Goal: Task Accomplishment & Management: Use online tool/utility

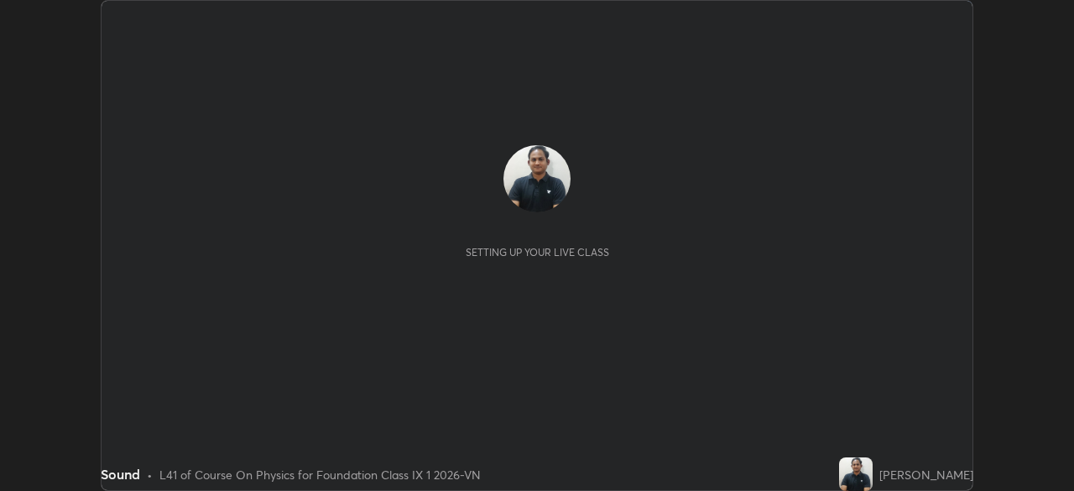
scroll to position [491, 1073]
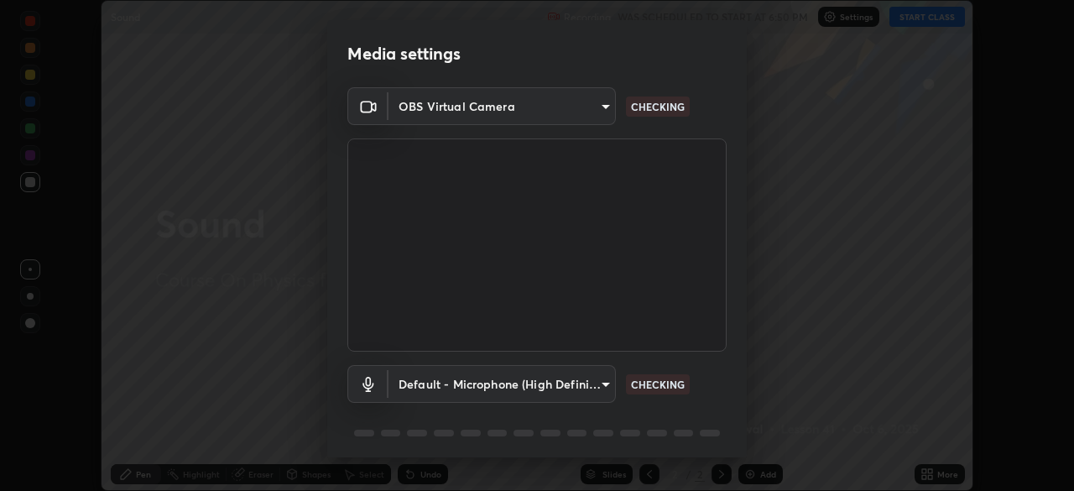
type input "878bb5f6a99355e2393efba74ceef3b3f7716bef1db07c11a5baaa90f242d193"
type input "default"
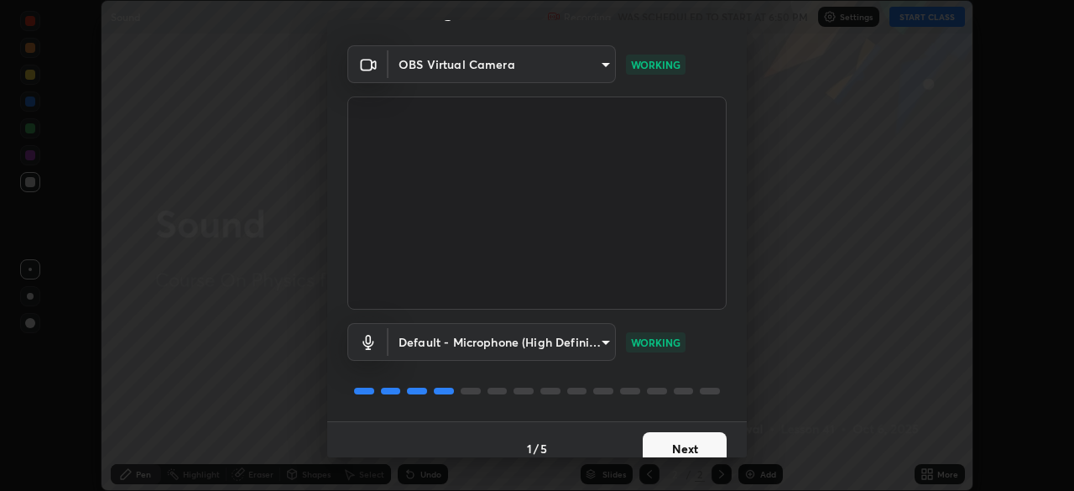
scroll to position [60, 0]
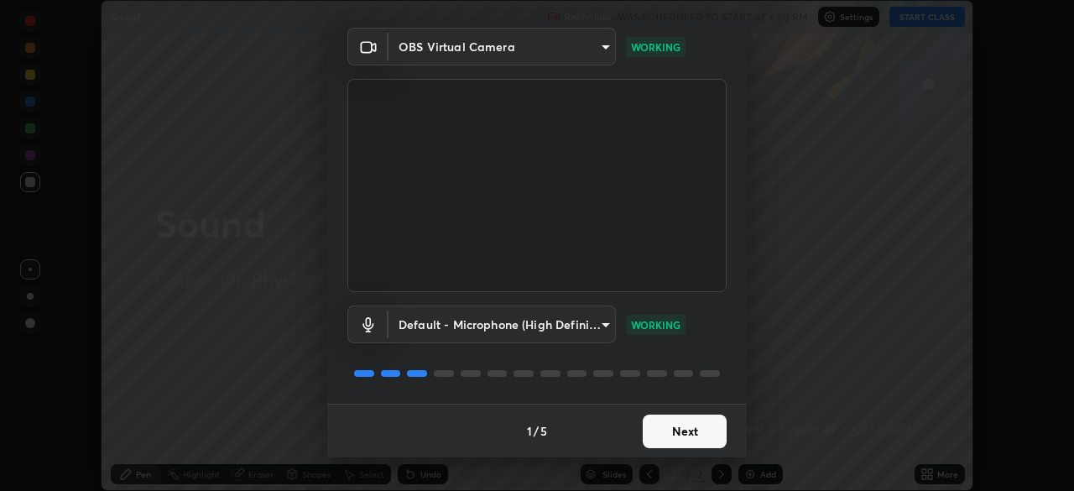
click at [674, 439] on button "Next" at bounding box center [684, 431] width 84 height 34
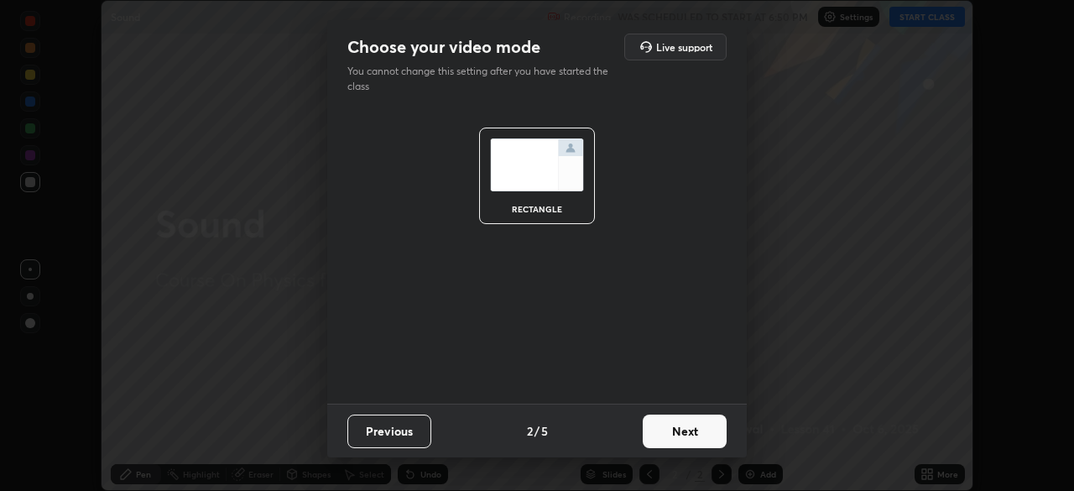
scroll to position [0, 0]
click at [677, 431] on button "Next" at bounding box center [684, 431] width 84 height 34
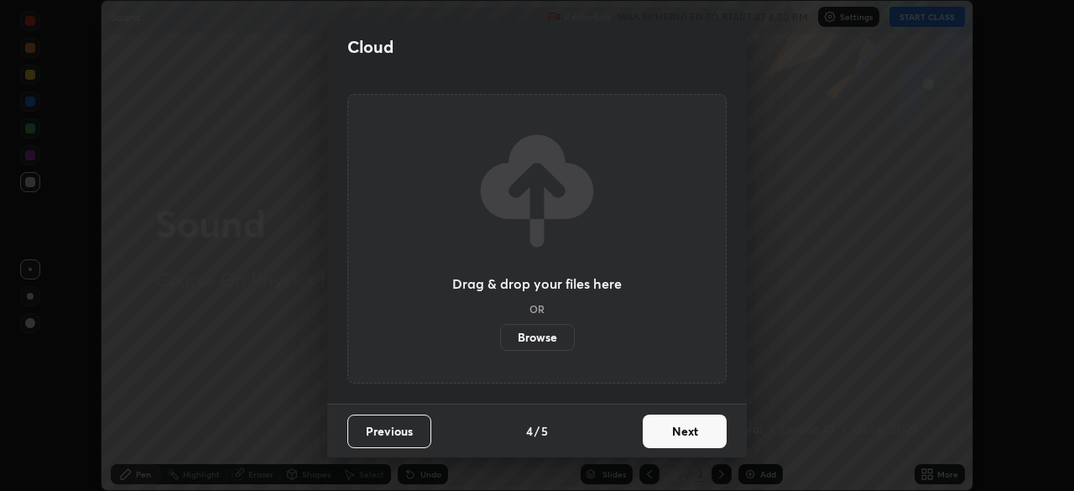
click at [681, 417] on button "Next" at bounding box center [684, 431] width 84 height 34
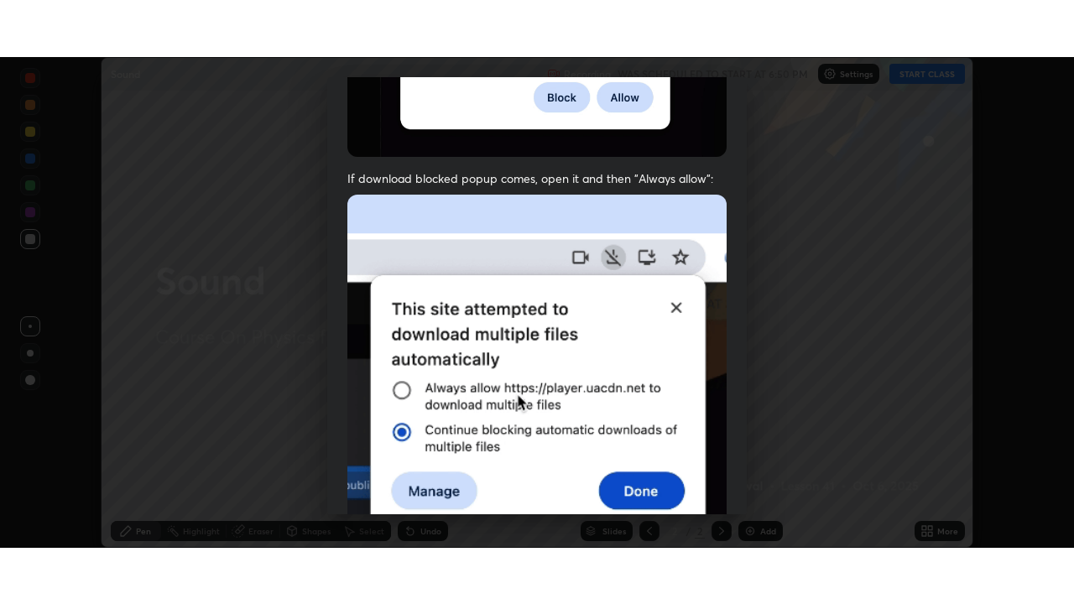
scroll to position [402, 0]
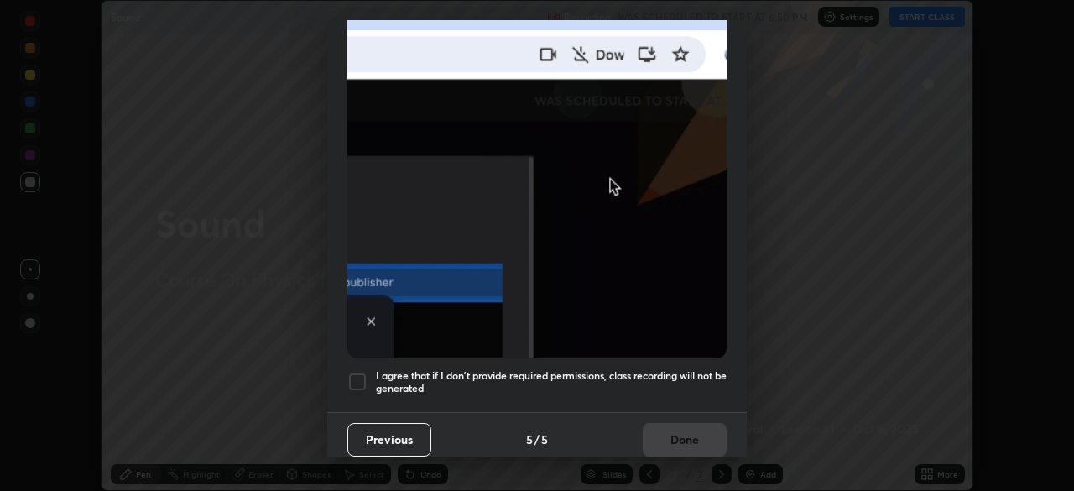
click at [568, 369] on h5 "I agree that if I don't provide required permissions, class recording will not …" at bounding box center [551, 382] width 351 height 26
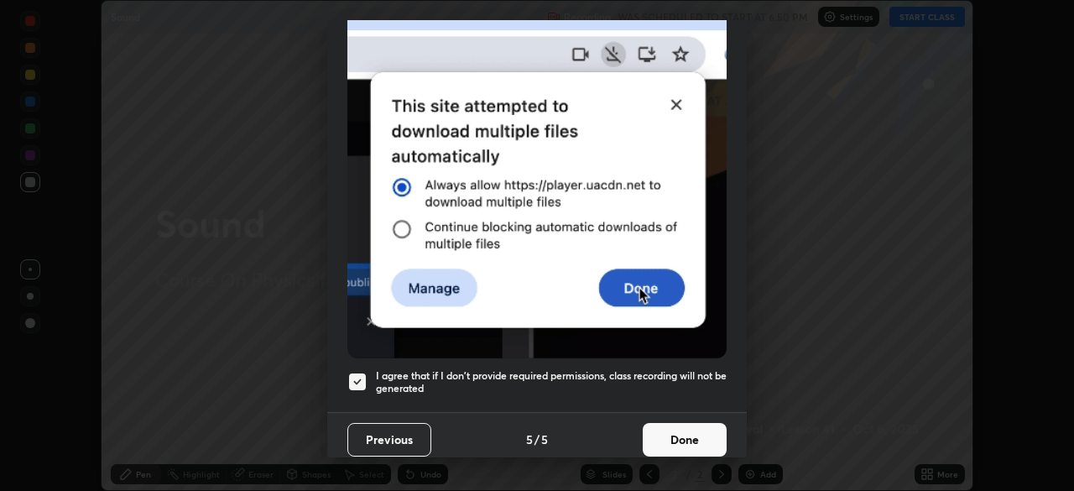
click at [663, 423] on button "Done" at bounding box center [684, 440] width 84 height 34
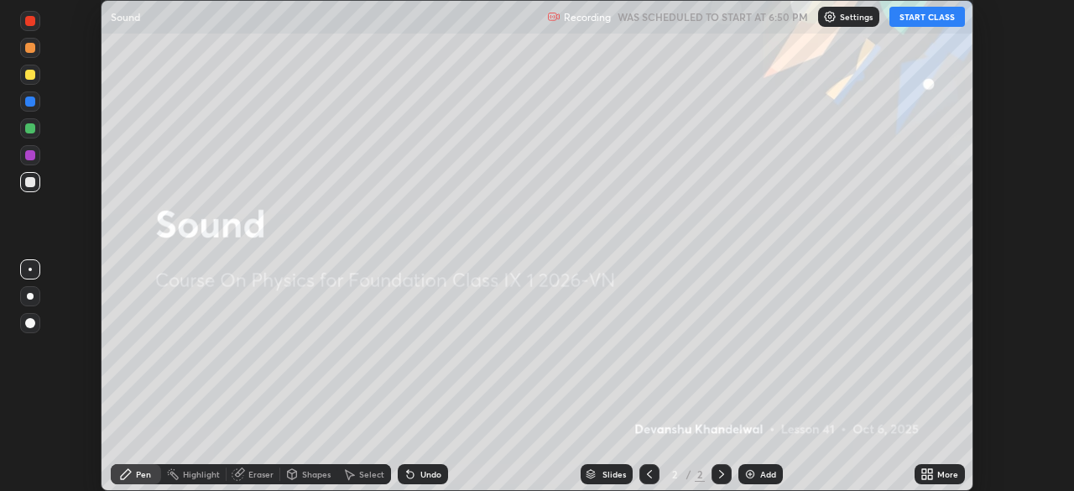
click at [919, 19] on button "START CLASS" at bounding box center [926, 17] width 75 height 20
click at [768, 481] on div "Add" at bounding box center [760, 474] width 44 height 20
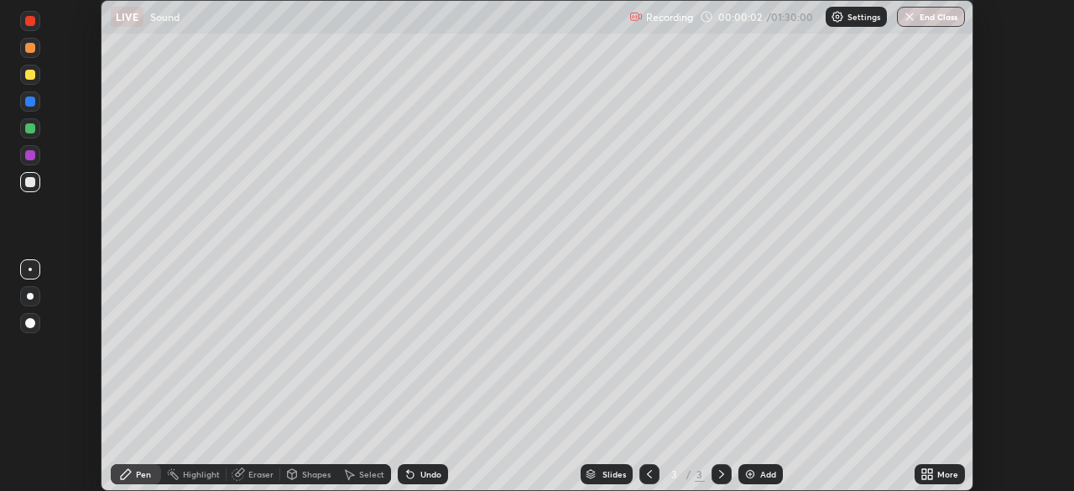
click at [928, 474] on icon at bounding box center [926, 473] width 13 height 13
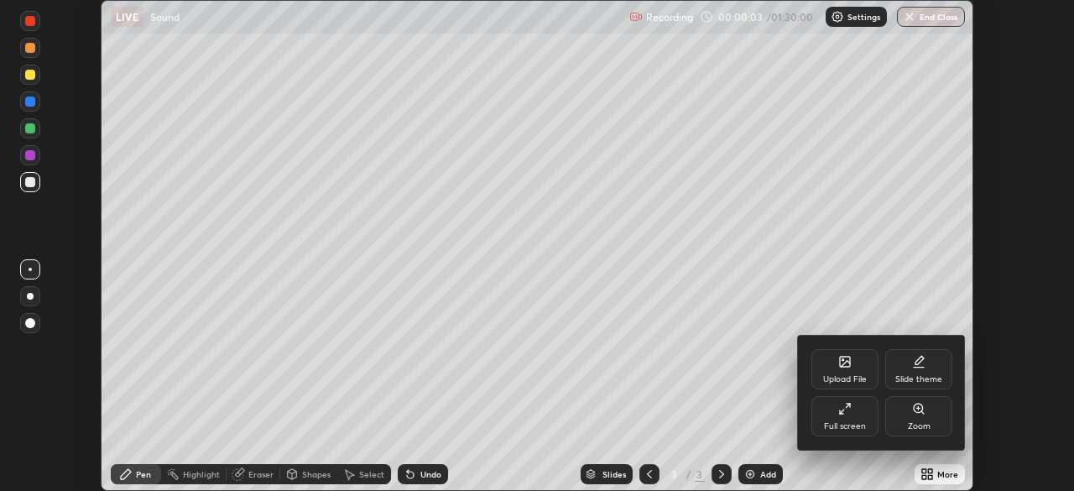
click at [842, 422] on div "Full screen" at bounding box center [845, 426] width 42 height 8
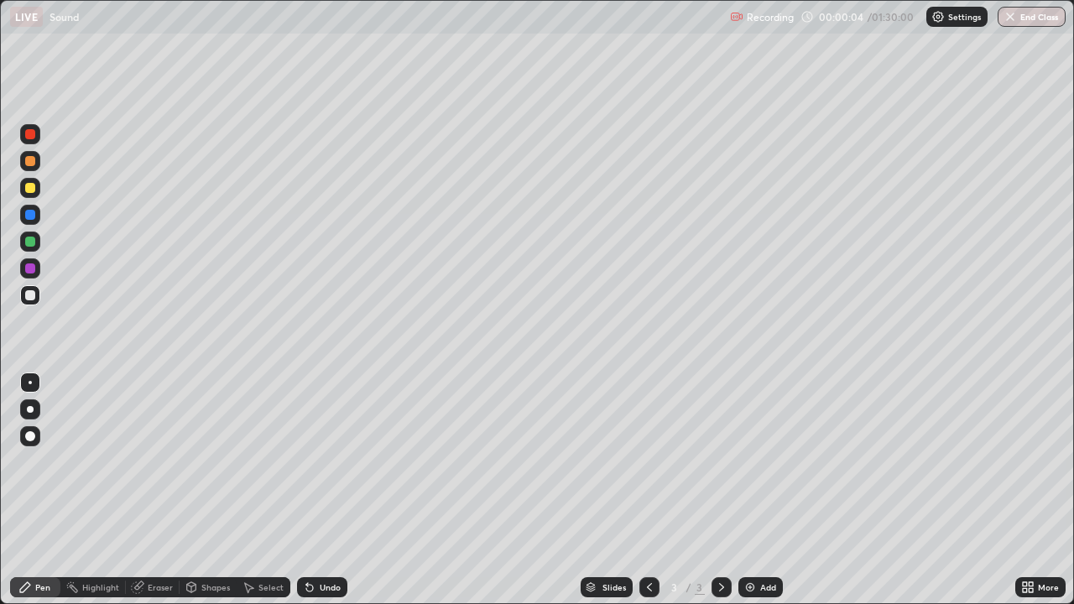
scroll to position [604, 1074]
click at [33, 158] on div at bounding box center [30, 161] width 10 height 10
click at [306, 490] on icon at bounding box center [307, 584] width 2 height 2
click at [304, 490] on div "Undo" at bounding box center [322, 587] width 50 height 20
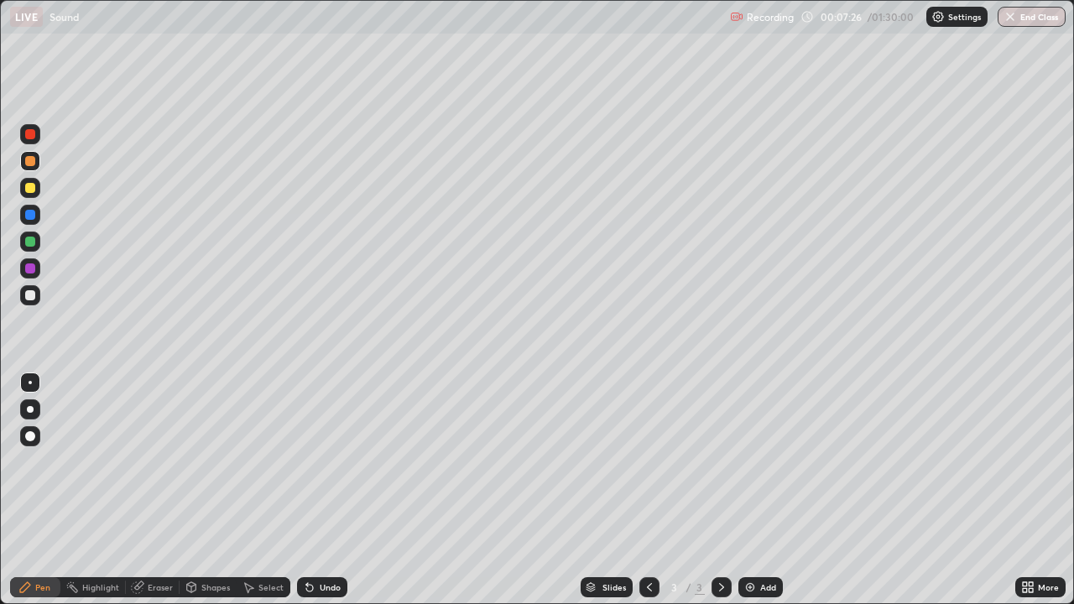
click at [305, 490] on div "Undo" at bounding box center [322, 587] width 50 height 20
click at [303, 490] on icon at bounding box center [309, 586] width 13 height 13
click at [306, 490] on icon at bounding box center [307, 584] width 2 height 2
click at [29, 213] on div at bounding box center [30, 215] width 10 height 10
click at [138, 490] on icon at bounding box center [137, 587] width 11 height 11
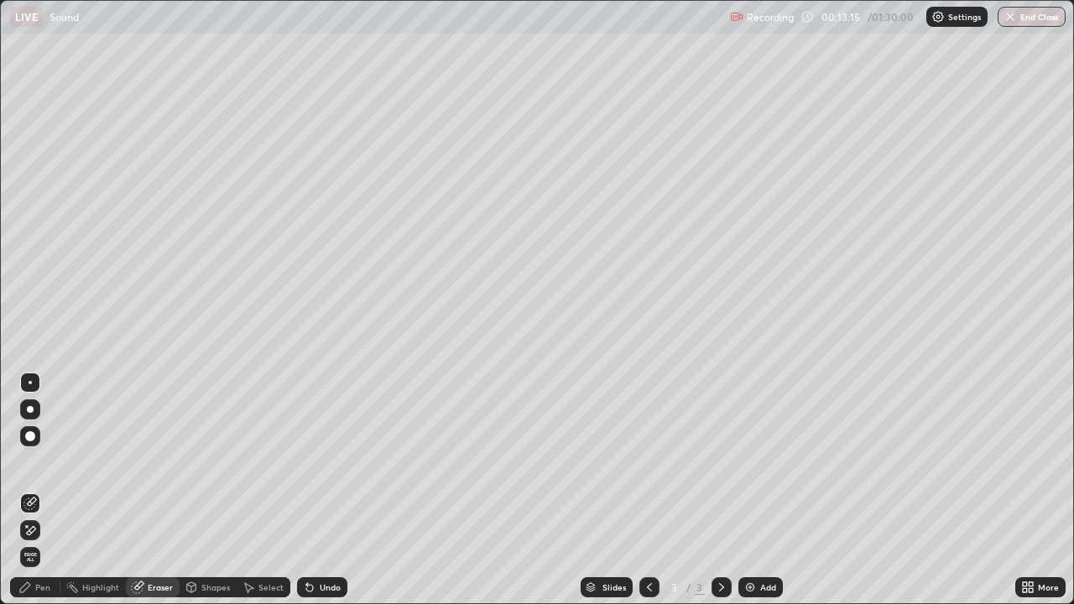
click at [41, 490] on div "Pen" at bounding box center [42, 587] width 15 height 8
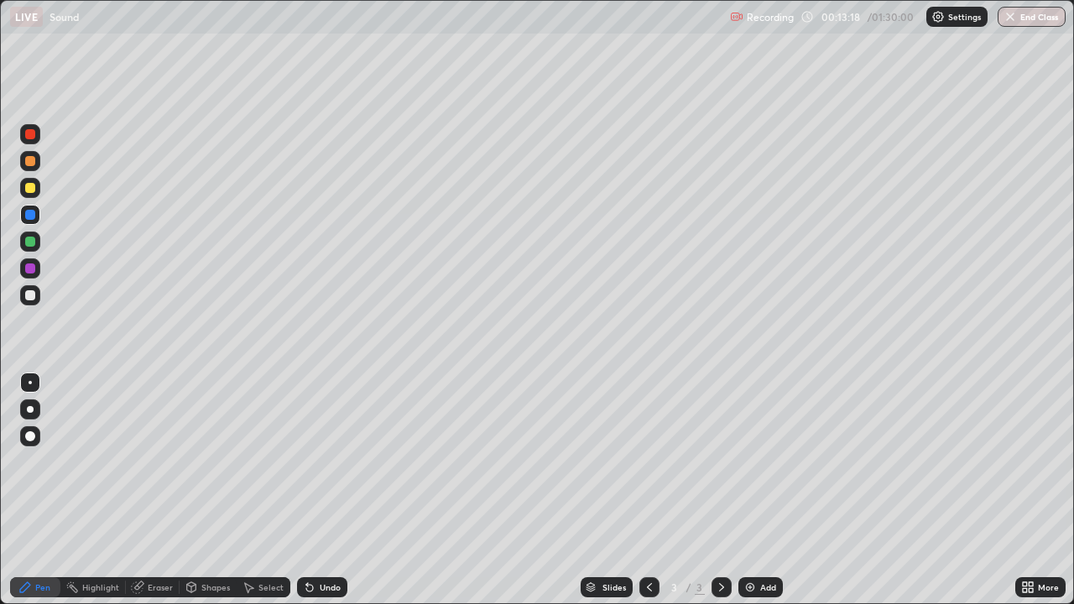
click at [303, 490] on icon at bounding box center [309, 586] width 13 height 13
click at [29, 296] on div at bounding box center [30, 295] width 10 height 10
click at [306, 490] on icon at bounding box center [309, 588] width 7 height 7
click at [747, 490] on img at bounding box center [749, 586] width 13 height 13
click at [310, 490] on div "Undo" at bounding box center [322, 587] width 50 height 20
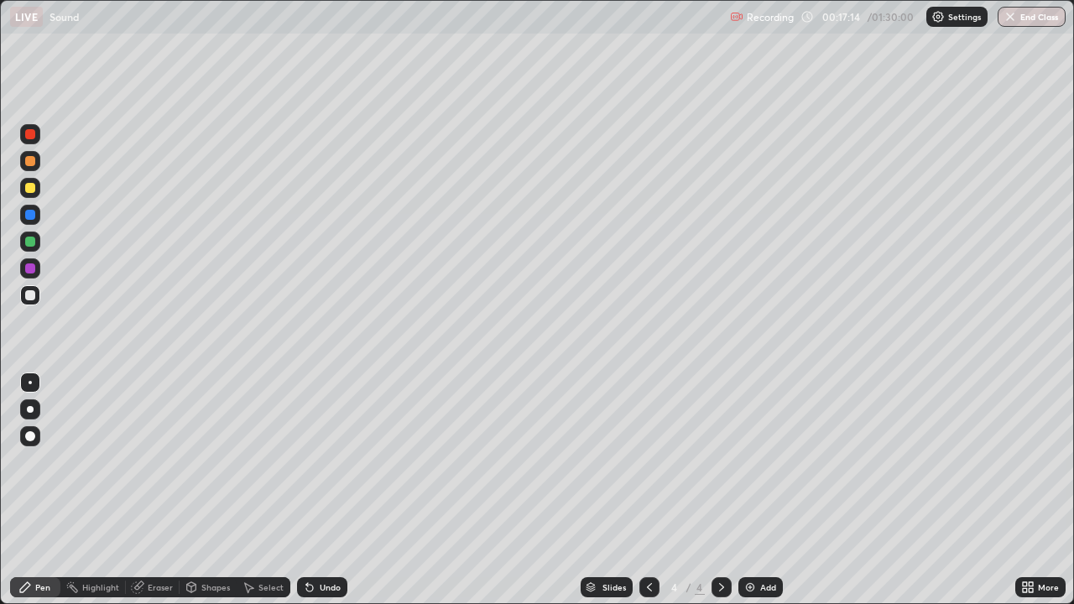
click at [639, 490] on div at bounding box center [649, 587] width 20 height 20
click at [720, 490] on icon at bounding box center [721, 586] width 13 height 13
click at [643, 490] on div at bounding box center [649, 587] width 20 height 20
click at [714, 490] on div at bounding box center [721, 587] width 20 height 34
click at [640, 490] on div at bounding box center [649, 587] width 20 height 20
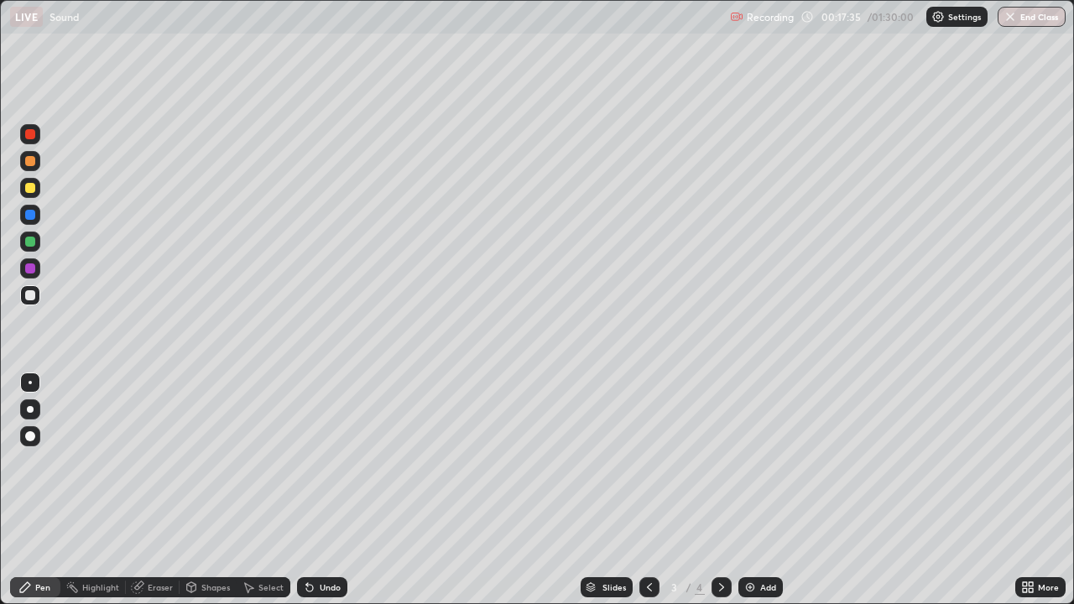
click at [720, 490] on icon at bounding box center [721, 586] width 13 height 13
click at [642, 490] on icon at bounding box center [648, 586] width 13 height 13
click at [712, 490] on div at bounding box center [721, 587] width 20 height 20
click at [647, 490] on icon at bounding box center [648, 586] width 13 height 13
click at [715, 490] on icon at bounding box center [721, 586] width 13 height 13
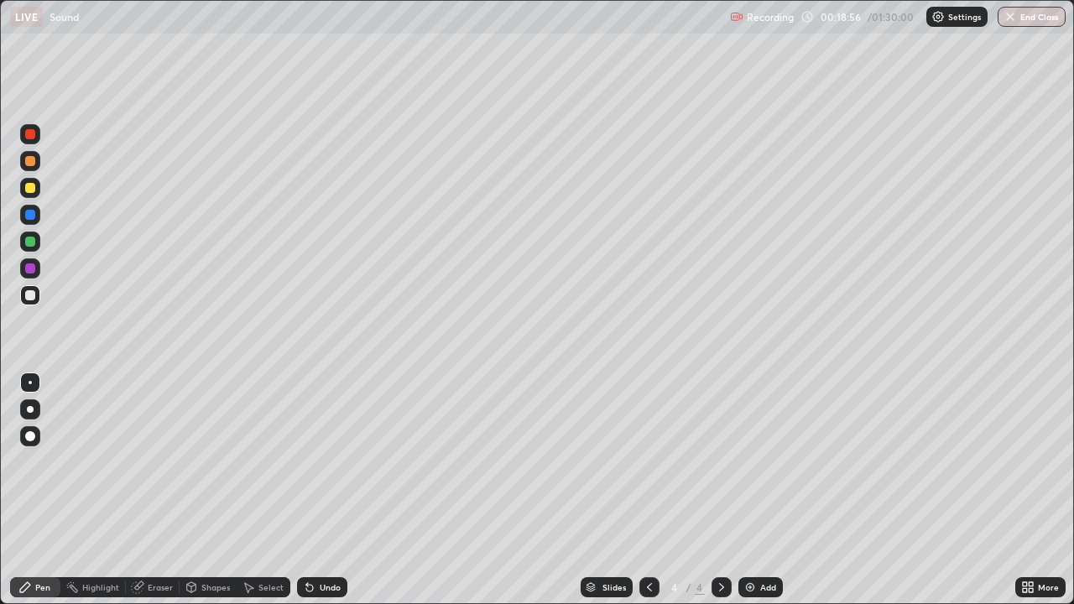
click at [642, 490] on div at bounding box center [649, 587] width 20 height 20
click at [749, 490] on img at bounding box center [749, 586] width 13 height 13
click at [639, 490] on div at bounding box center [649, 587] width 20 height 20
click at [715, 490] on icon at bounding box center [721, 586] width 13 height 13
click at [327, 490] on div "Undo" at bounding box center [330, 587] width 21 height 8
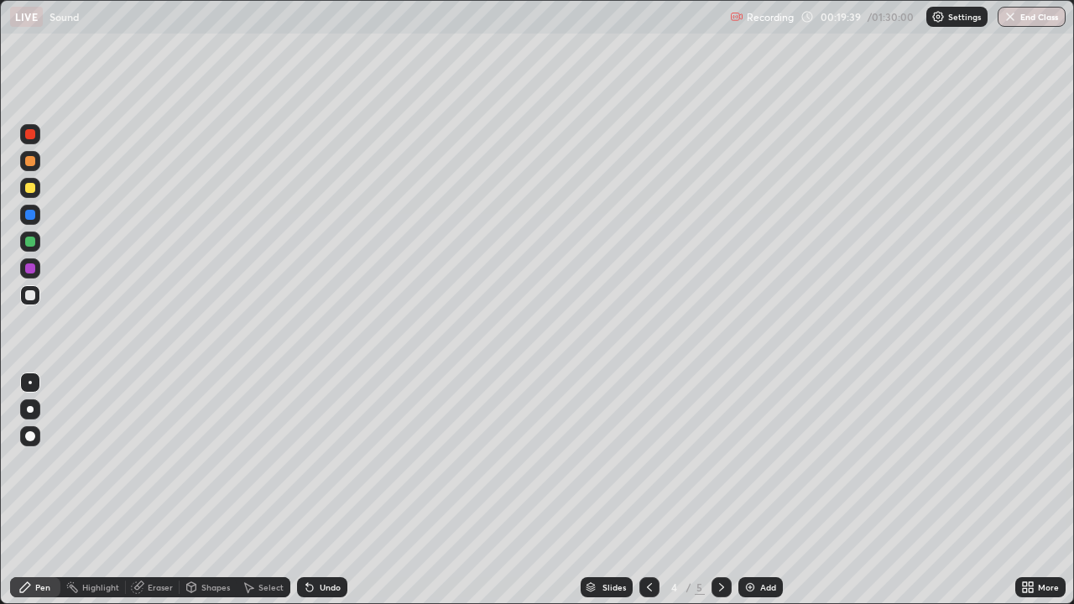
click at [306, 490] on icon at bounding box center [307, 584] width 2 height 2
click at [320, 490] on div "Undo" at bounding box center [322, 587] width 50 height 20
click at [639, 490] on div at bounding box center [649, 587] width 20 height 20
click at [711, 490] on div at bounding box center [721, 587] width 20 height 20
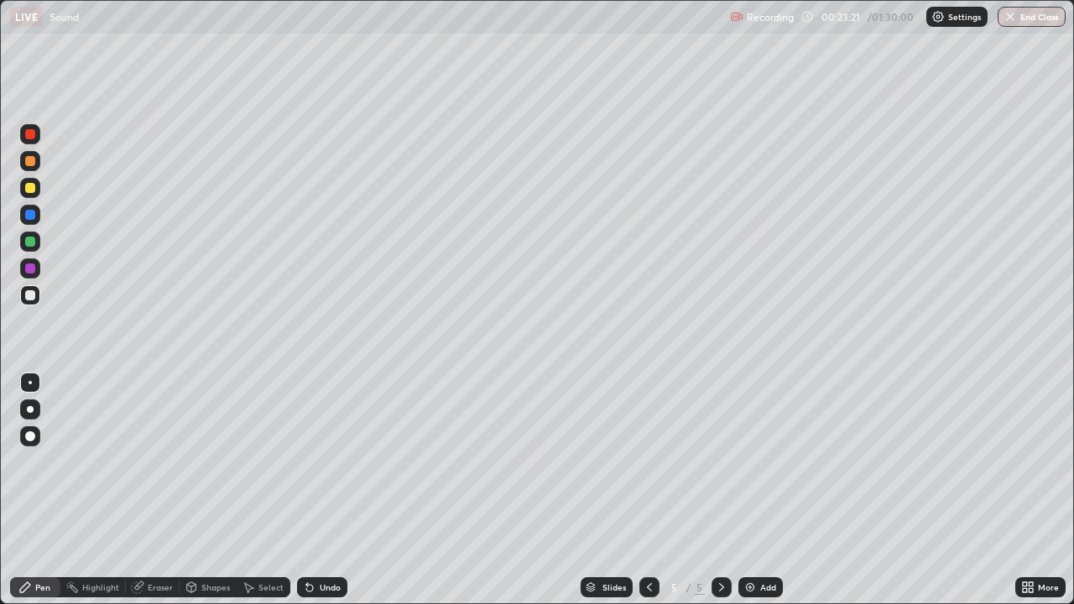
click at [748, 490] on img at bounding box center [749, 586] width 13 height 13
click at [644, 490] on div at bounding box center [649, 587] width 20 height 20
click at [647, 490] on icon at bounding box center [648, 586] width 13 height 13
click at [648, 490] on icon at bounding box center [648, 586] width 13 height 13
click at [714, 490] on div at bounding box center [721, 587] width 20 height 20
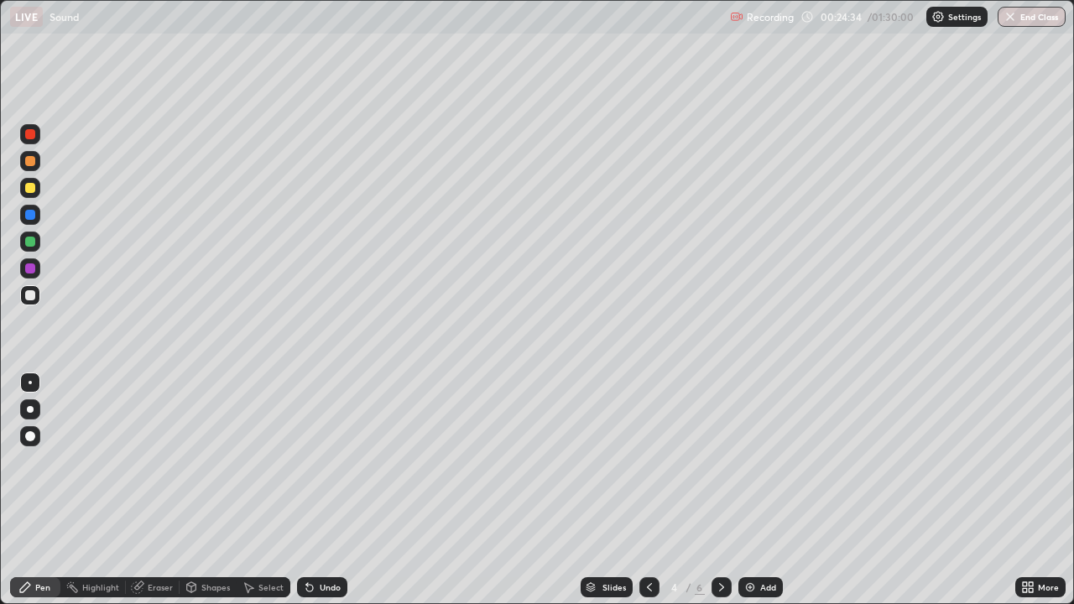
click at [714, 490] on div at bounding box center [721, 587] width 20 height 20
click at [757, 490] on div "Add" at bounding box center [760, 587] width 44 height 20
click at [338, 490] on div "Undo" at bounding box center [322, 587] width 50 height 20
click at [331, 490] on div "Undo" at bounding box center [322, 587] width 50 height 20
click at [323, 490] on div "Undo" at bounding box center [330, 587] width 21 height 8
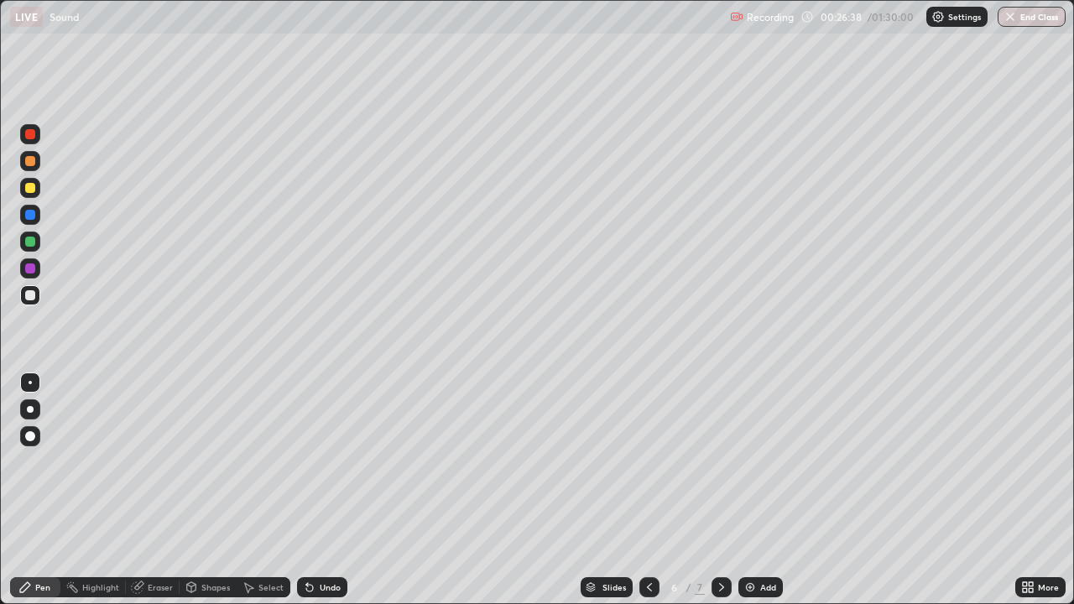
click at [330, 490] on div "Undo" at bounding box center [330, 587] width 21 height 8
click at [328, 490] on div "Undo" at bounding box center [330, 587] width 21 height 8
click at [320, 490] on div "Undo" at bounding box center [330, 587] width 21 height 8
click at [324, 490] on div "Undo" at bounding box center [322, 587] width 50 height 20
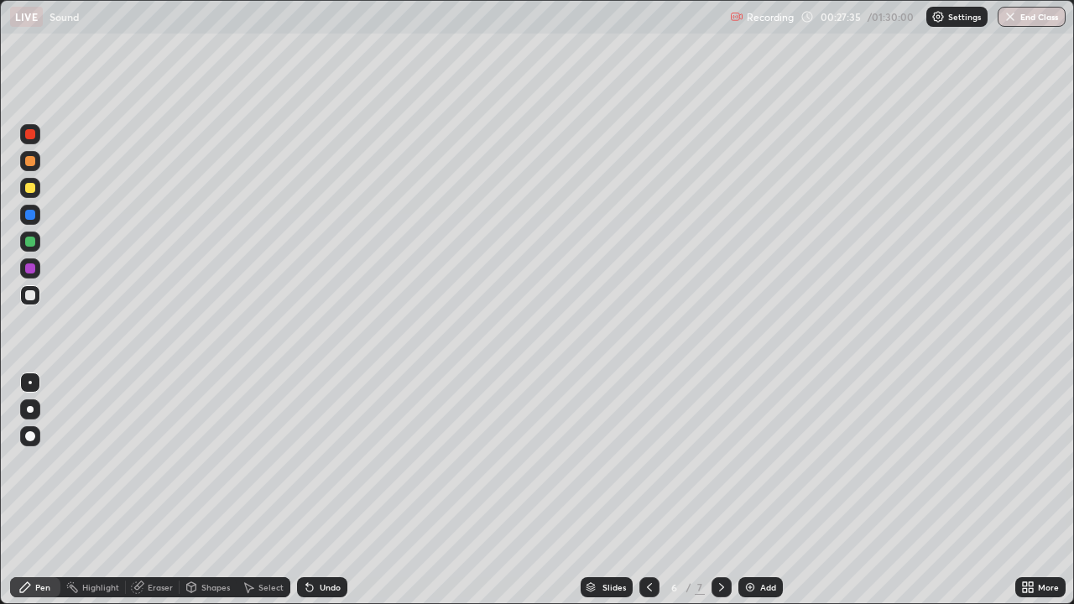
click at [324, 490] on div "Undo" at bounding box center [322, 587] width 50 height 20
click at [323, 490] on div "Undo" at bounding box center [330, 587] width 21 height 8
click at [749, 490] on img at bounding box center [749, 586] width 13 height 13
click at [640, 490] on div at bounding box center [649, 587] width 20 height 20
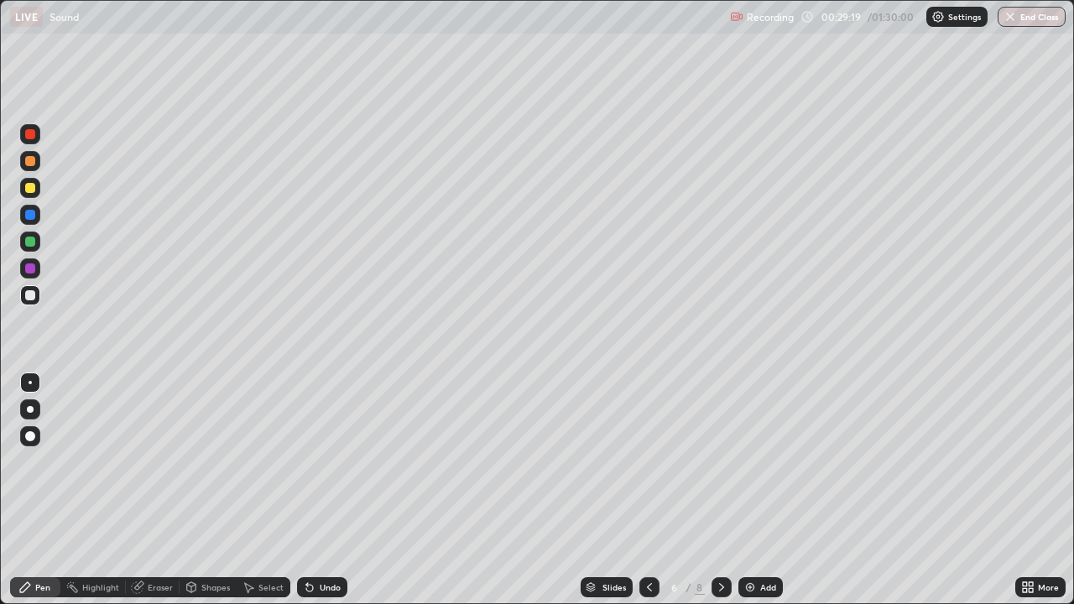
click at [645, 490] on icon at bounding box center [648, 586] width 13 height 13
click at [713, 490] on div at bounding box center [721, 587] width 20 height 20
click at [762, 490] on div "Add" at bounding box center [768, 587] width 16 height 8
click at [645, 490] on icon at bounding box center [648, 586] width 13 height 13
click at [718, 490] on div at bounding box center [721, 587] width 20 height 20
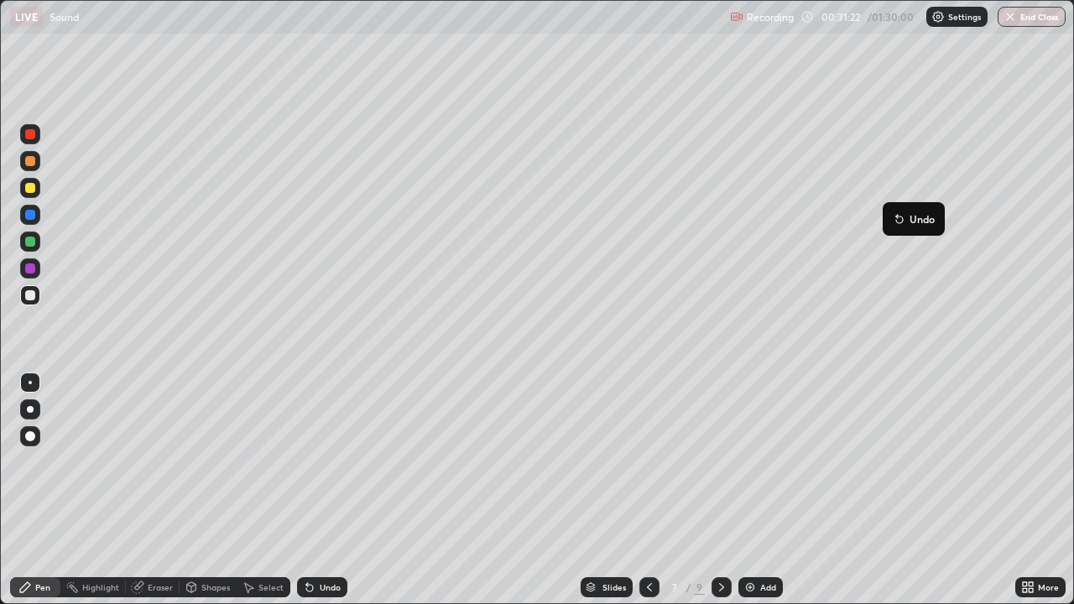
click at [648, 490] on icon at bounding box center [648, 586] width 13 height 13
click at [712, 490] on div at bounding box center [721, 587] width 20 height 20
click at [648, 490] on icon at bounding box center [648, 586] width 13 height 13
click at [711, 490] on div at bounding box center [721, 587] width 20 height 20
click at [648, 490] on icon at bounding box center [648, 586] width 13 height 13
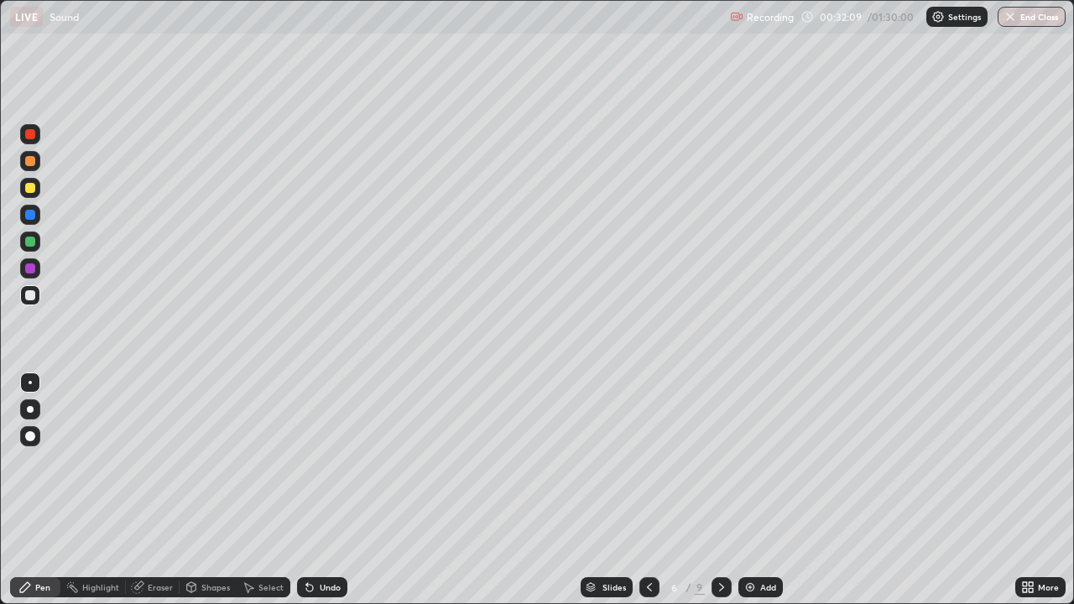
click at [646, 490] on div at bounding box center [649, 587] width 20 height 20
click at [648, 490] on icon at bounding box center [649, 587] width 5 height 8
click at [713, 490] on div at bounding box center [721, 587] width 20 height 20
click at [715, 490] on div at bounding box center [721, 587] width 20 height 20
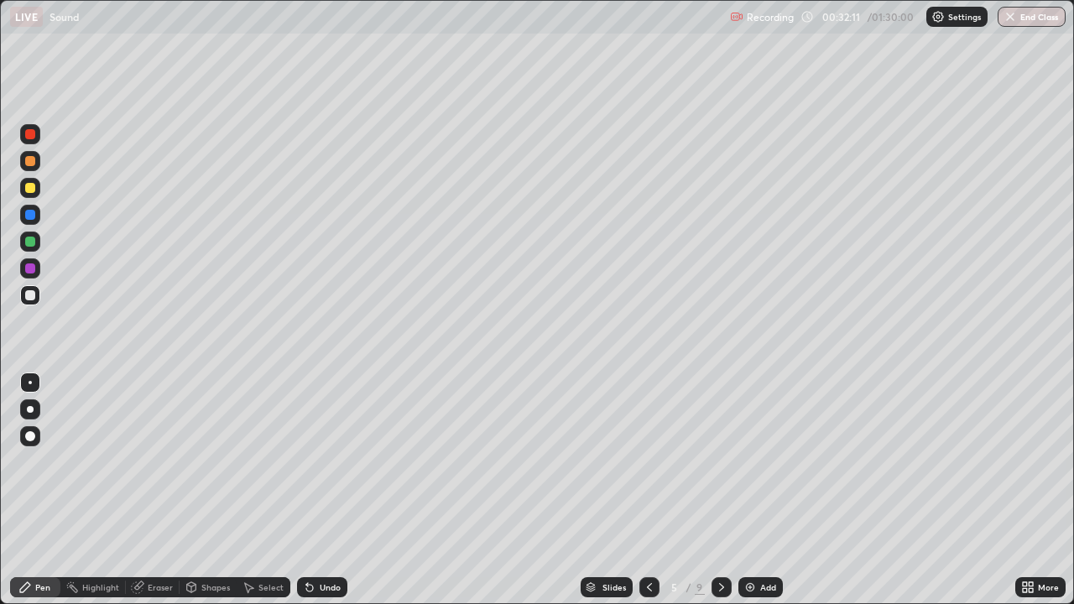
click at [720, 490] on icon at bounding box center [721, 586] width 13 height 13
click at [316, 490] on div "Undo" at bounding box center [322, 587] width 50 height 20
click at [330, 490] on div "Undo" at bounding box center [330, 587] width 21 height 8
click at [720, 490] on icon at bounding box center [721, 586] width 13 height 13
click at [640, 490] on div at bounding box center [649, 587] width 20 height 20
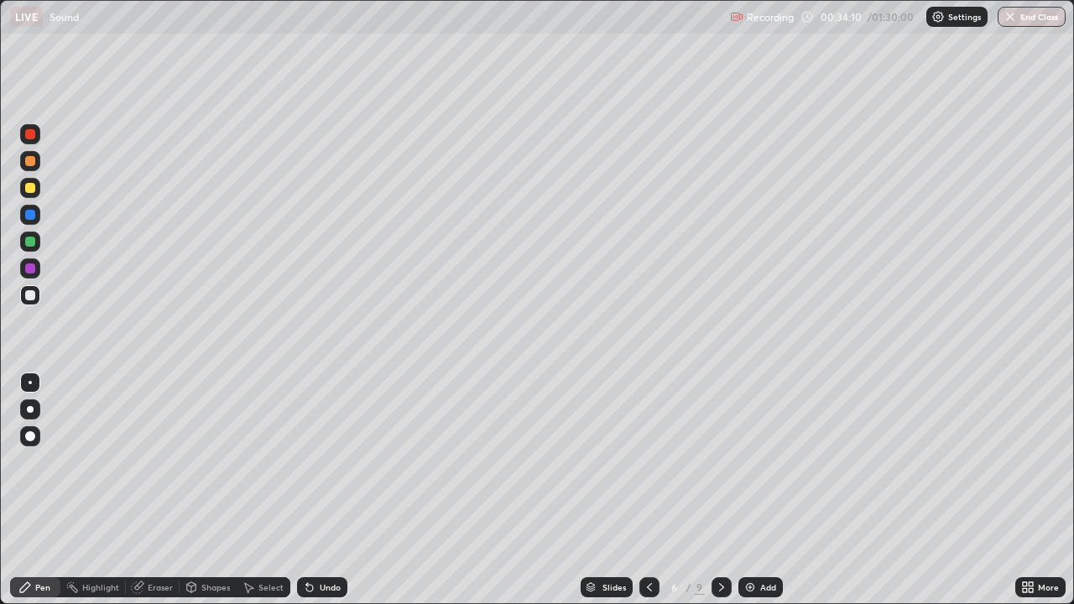
click at [73, 490] on circle at bounding box center [73, 583] width 2 height 2
click at [718, 490] on div at bounding box center [721, 587] width 20 height 20
click at [248, 490] on icon at bounding box center [248, 586] width 13 height 13
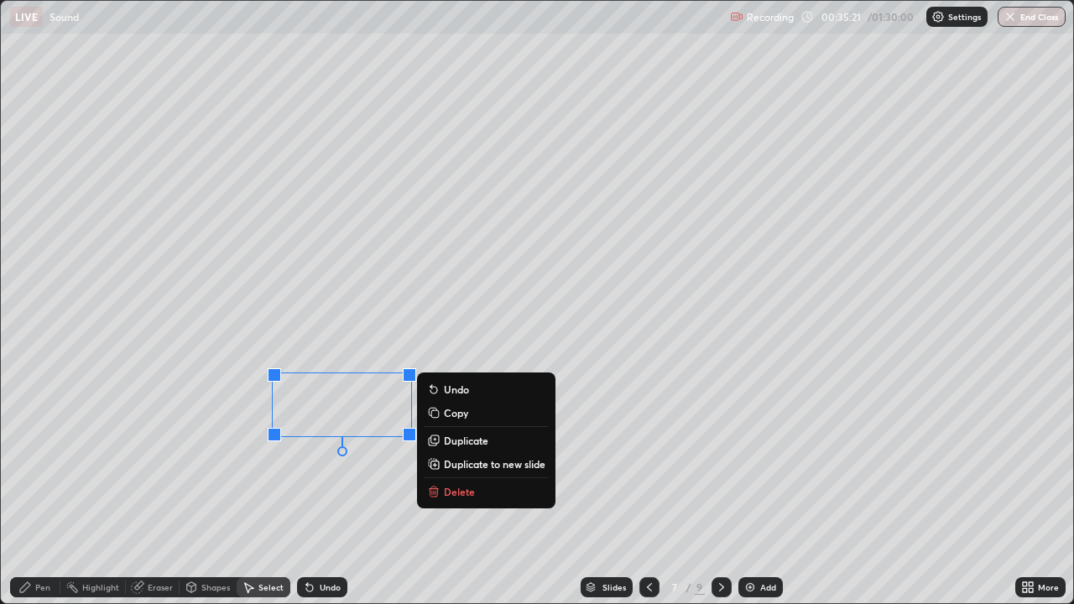
click at [449, 490] on p "Delete" at bounding box center [459, 491] width 31 height 13
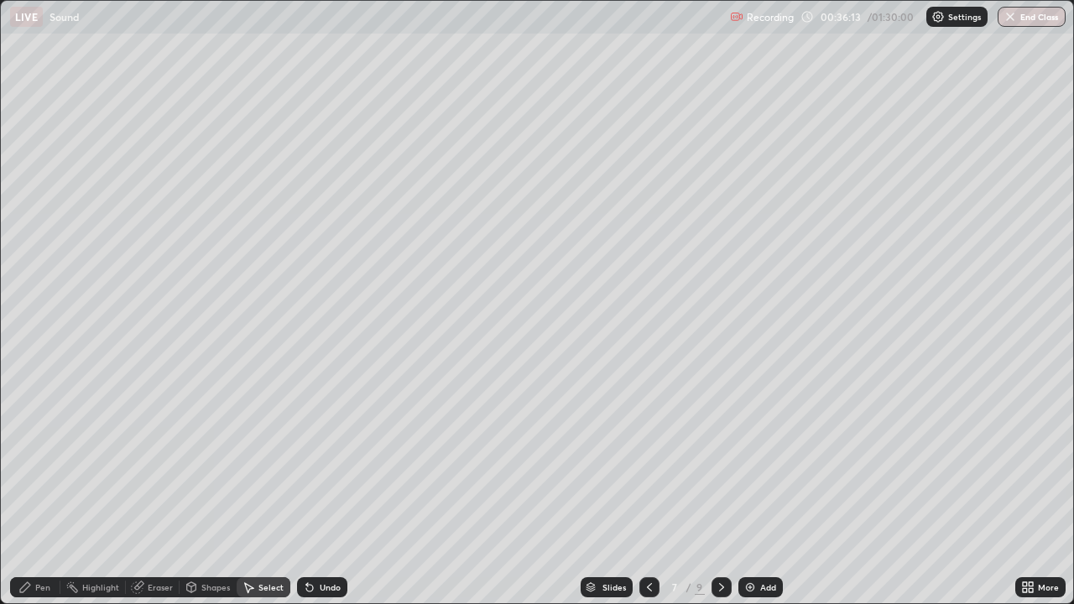
click at [647, 490] on icon at bounding box center [649, 587] width 5 height 8
click at [720, 490] on icon at bounding box center [721, 586] width 13 height 13
click at [22, 490] on div "Pen" at bounding box center [35, 587] width 50 height 20
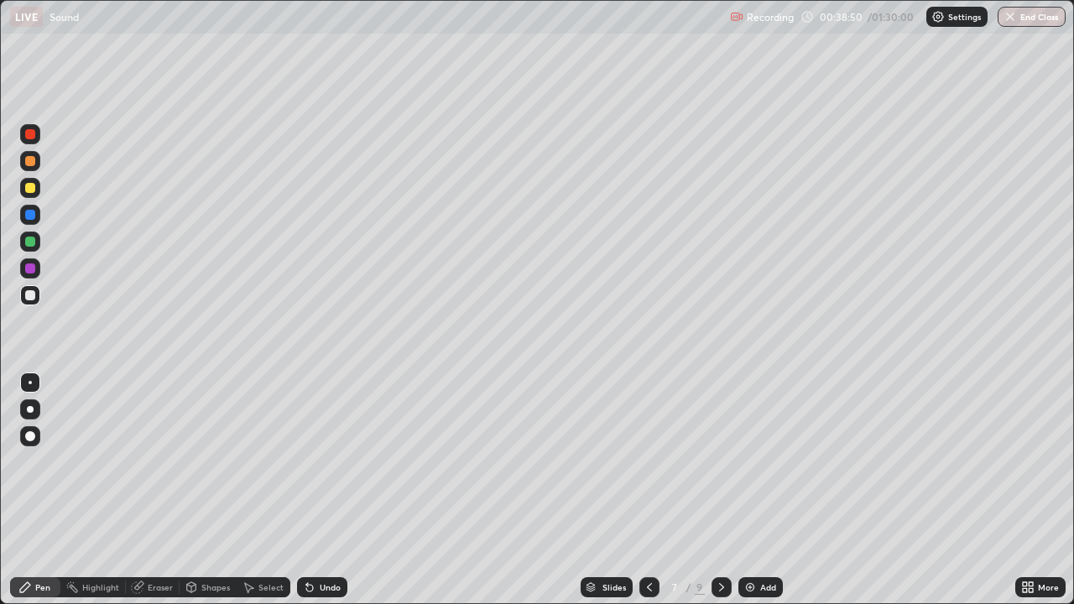
click at [748, 490] on img at bounding box center [749, 586] width 13 height 13
click at [28, 213] on div at bounding box center [30, 215] width 10 height 10
click at [34, 298] on div at bounding box center [30, 295] width 10 height 10
click at [34, 212] on div at bounding box center [30, 215] width 10 height 10
click at [314, 490] on div "Undo" at bounding box center [322, 587] width 50 height 20
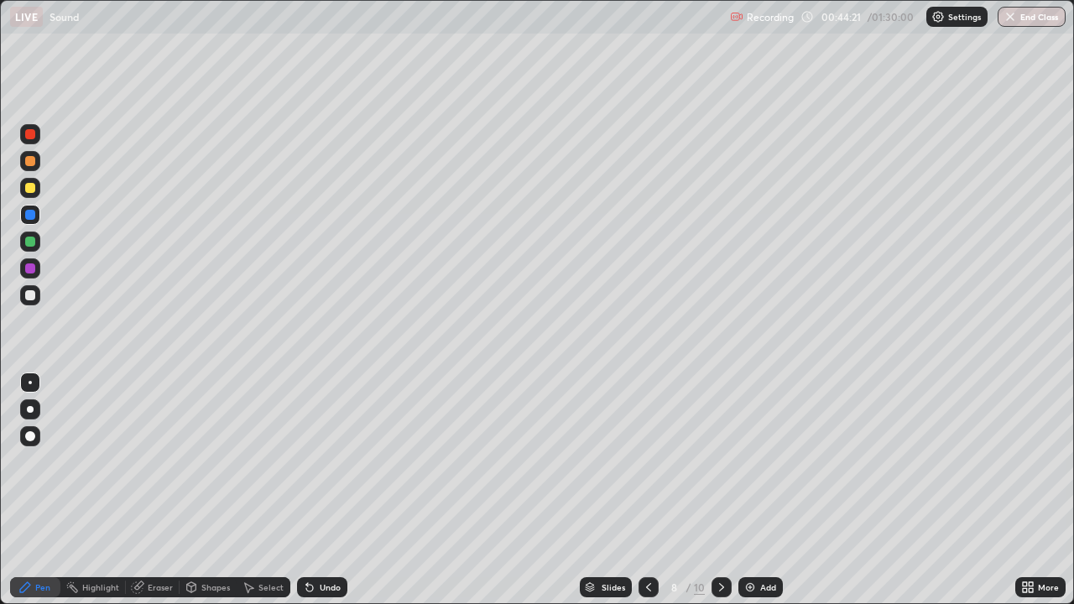
click at [672, 490] on div "8" at bounding box center [673, 587] width 17 height 10
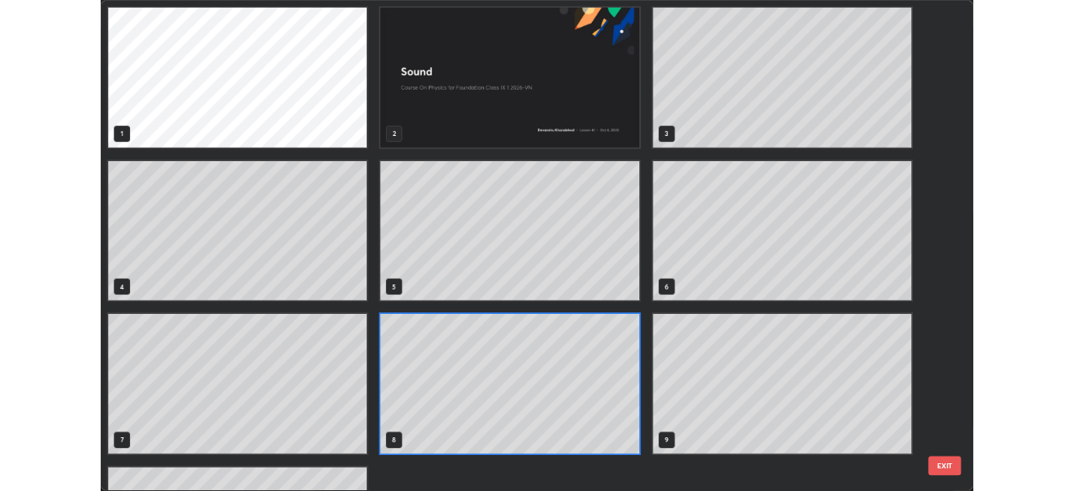
scroll to position [597, 1064]
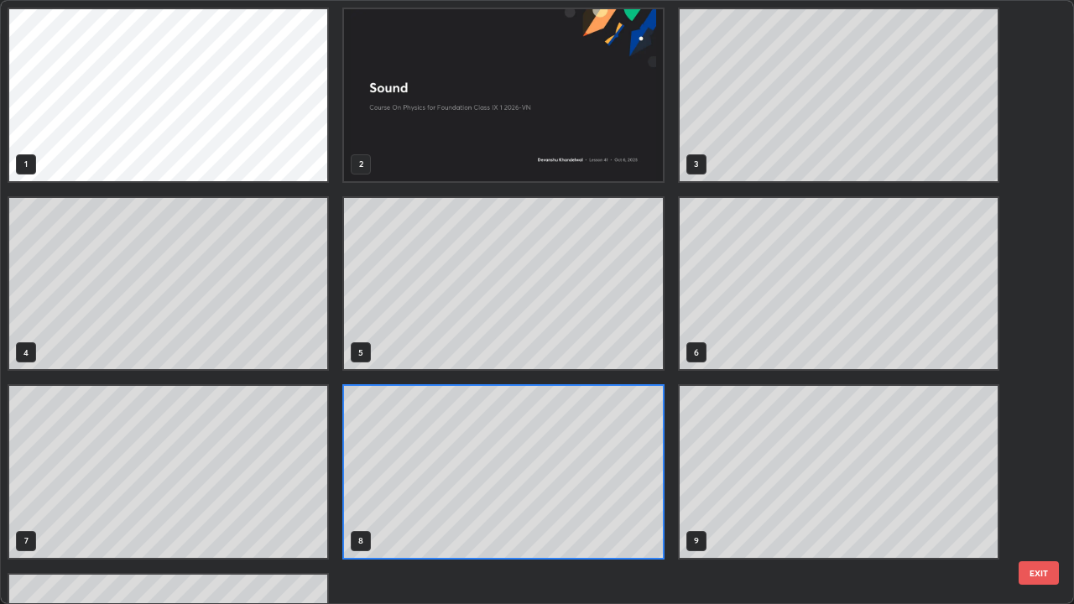
click at [670, 490] on div "1 2 3 4 5 6 7 8 9 10" at bounding box center [503, 378] width 1005 height 754
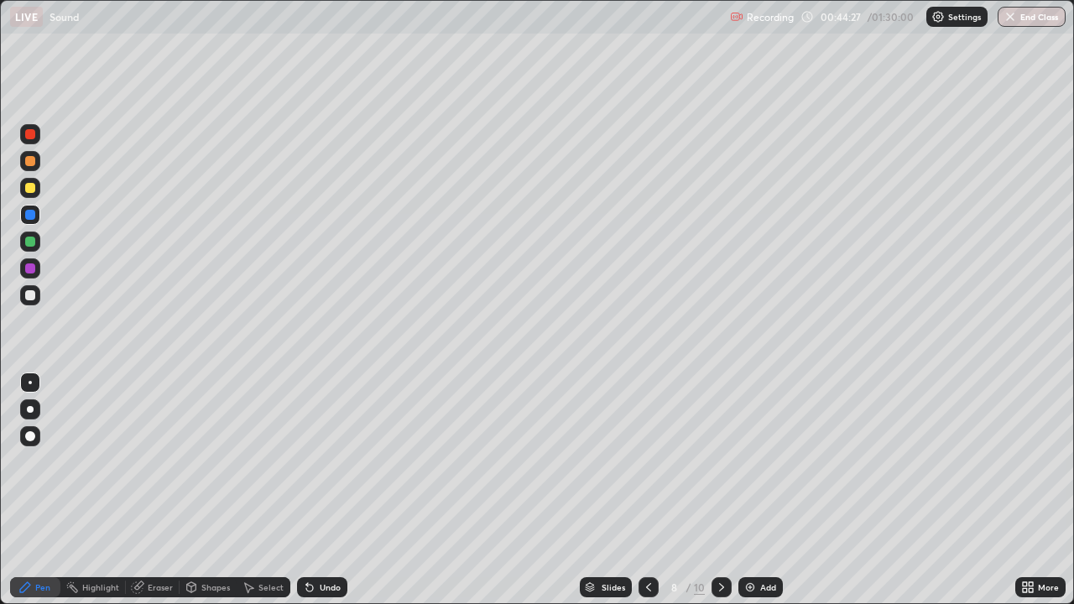
click at [655, 490] on div at bounding box center [648, 587] width 20 height 34
click at [720, 490] on icon at bounding box center [721, 586] width 13 height 13
click at [31, 295] on div at bounding box center [30, 295] width 10 height 10
click at [327, 490] on div "Undo" at bounding box center [330, 587] width 21 height 8
click at [326, 490] on div "Undo" at bounding box center [330, 587] width 21 height 8
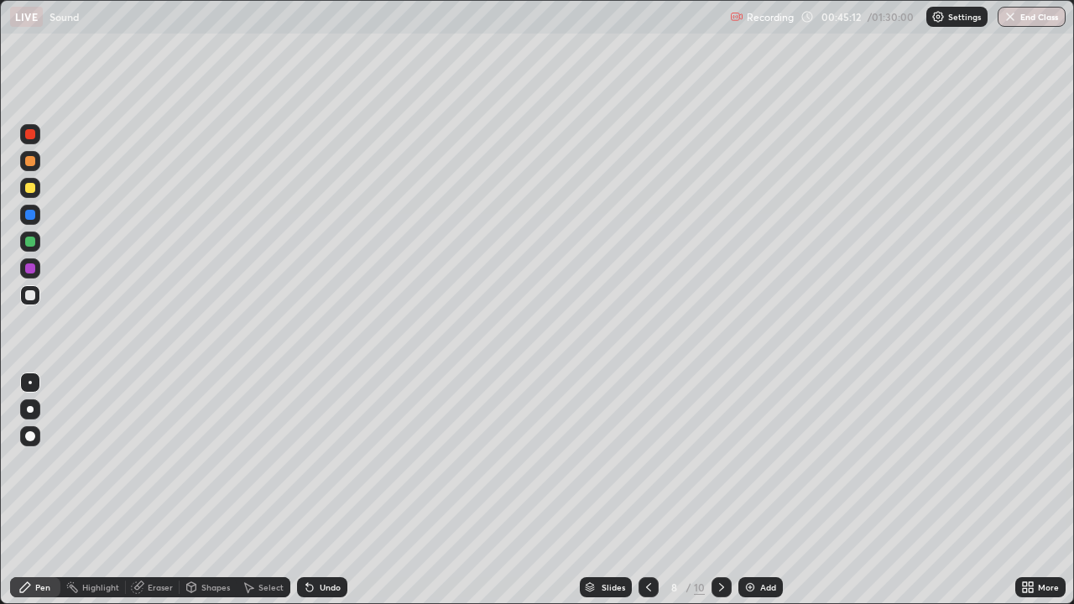
click at [325, 490] on div "Undo" at bounding box center [330, 587] width 21 height 8
click at [320, 490] on div "Undo" at bounding box center [322, 587] width 50 height 20
click at [317, 490] on div "Undo" at bounding box center [322, 587] width 50 height 20
click at [316, 490] on div "Undo" at bounding box center [322, 587] width 50 height 20
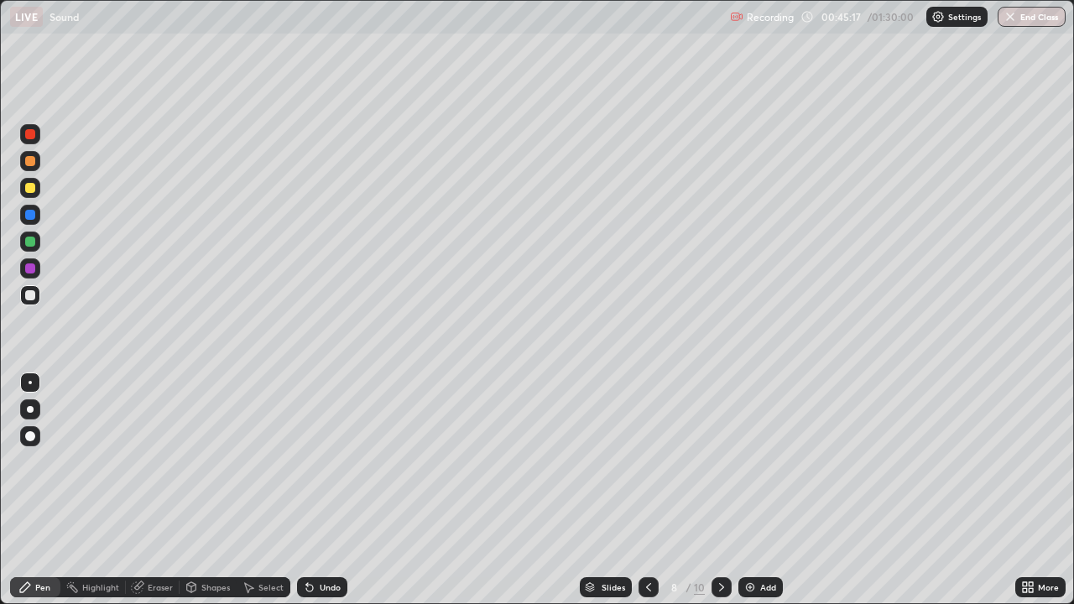
click at [316, 490] on div "Undo" at bounding box center [322, 587] width 50 height 20
click at [30, 242] on div at bounding box center [30, 242] width 10 height 10
click at [315, 490] on div "Undo" at bounding box center [322, 587] width 50 height 20
click at [320, 490] on div "Undo" at bounding box center [330, 587] width 21 height 8
click at [21, 297] on div at bounding box center [30, 295] width 20 height 20
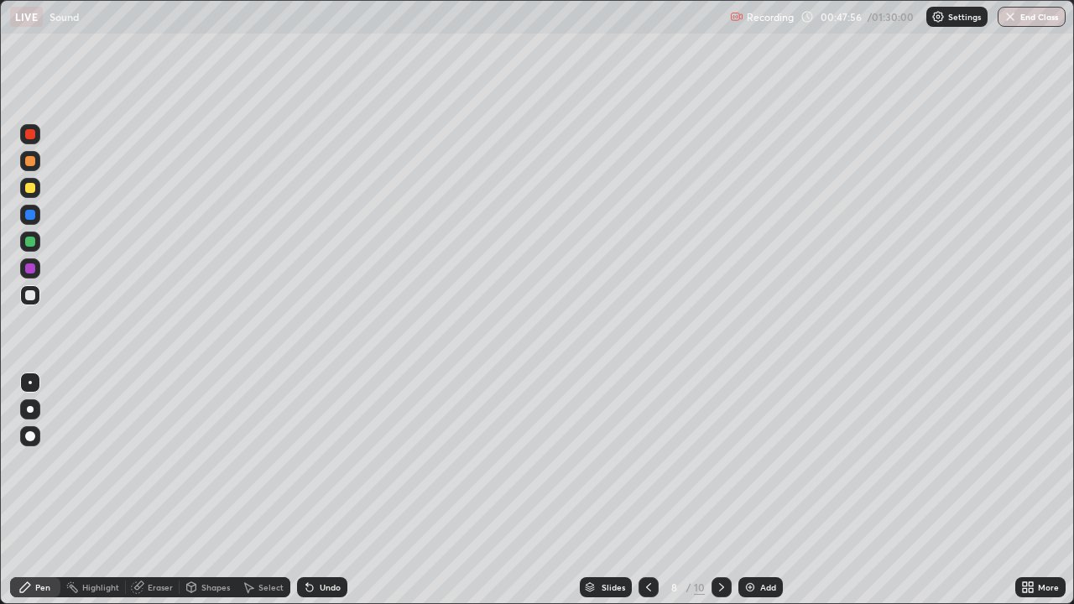
click at [748, 490] on div "Add" at bounding box center [760, 587] width 44 height 20
click at [33, 215] on div at bounding box center [30, 215] width 10 height 10
click at [306, 490] on icon at bounding box center [307, 584] width 2 height 2
click at [304, 490] on div "Undo" at bounding box center [322, 587] width 50 height 20
click at [770, 490] on div "Add" at bounding box center [760, 587] width 44 height 20
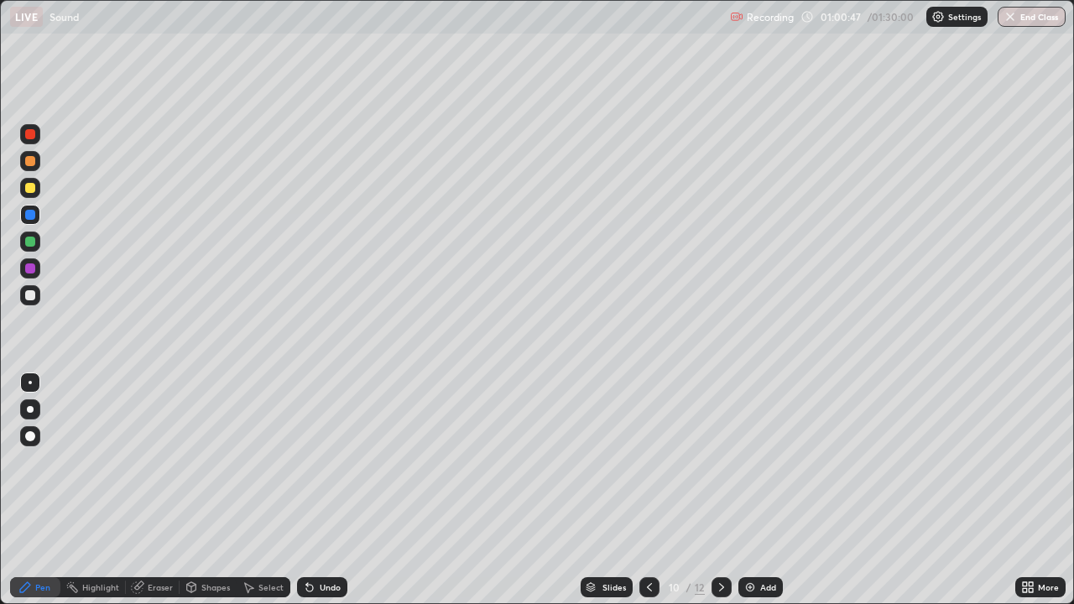
click at [640, 490] on div at bounding box center [649, 587] width 20 height 20
click at [648, 490] on icon at bounding box center [648, 586] width 13 height 13
click at [715, 490] on div at bounding box center [721, 587] width 20 height 20
click at [719, 490] on icon at bounding box center [721, 587] width 5 height 8
click at [1014, 22] on img "button" at bounding box center [1009, 16] width 13 height 13
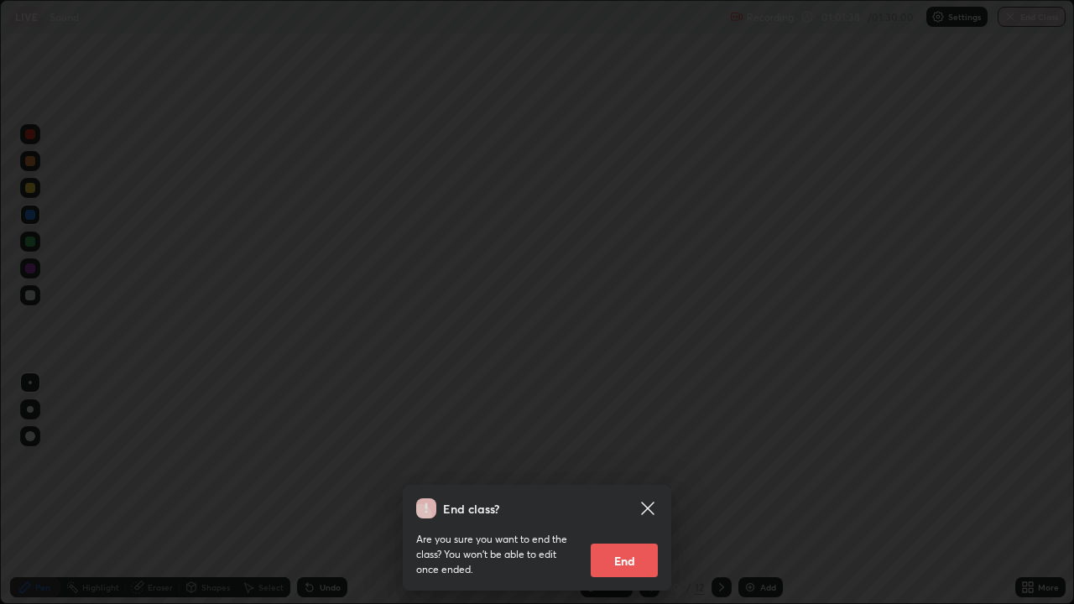
click at [1018, 23] on div "End class? Are you sure you want to end the class? You won’t be able to edit on…" at bounding box center [537, 302] width 1074 height 604
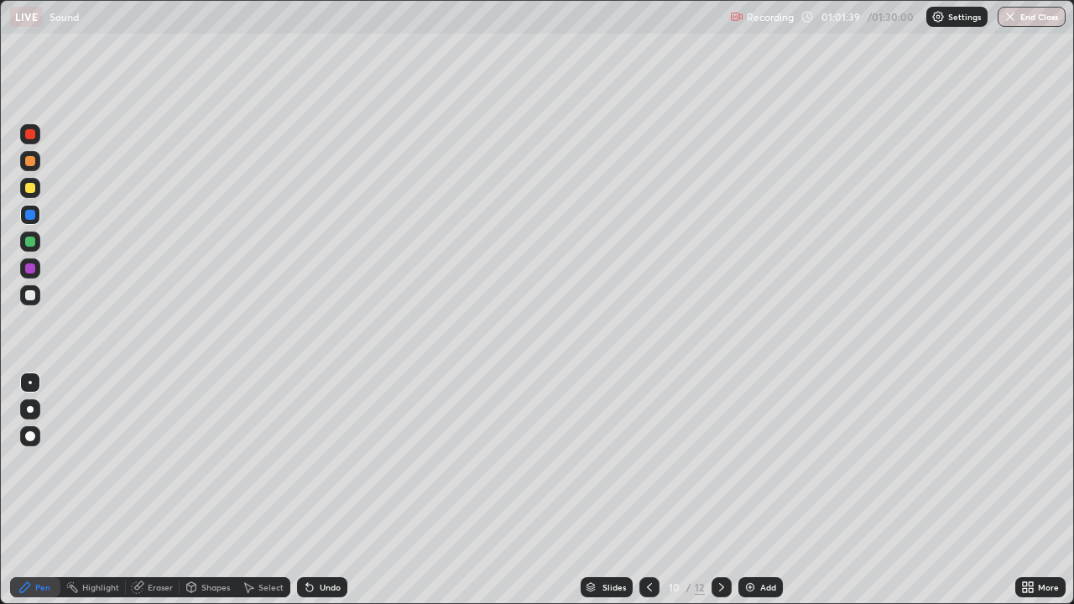
click at [1017, 18] on button "End Class" at bounding box center [1031, 17] width 68 height 20
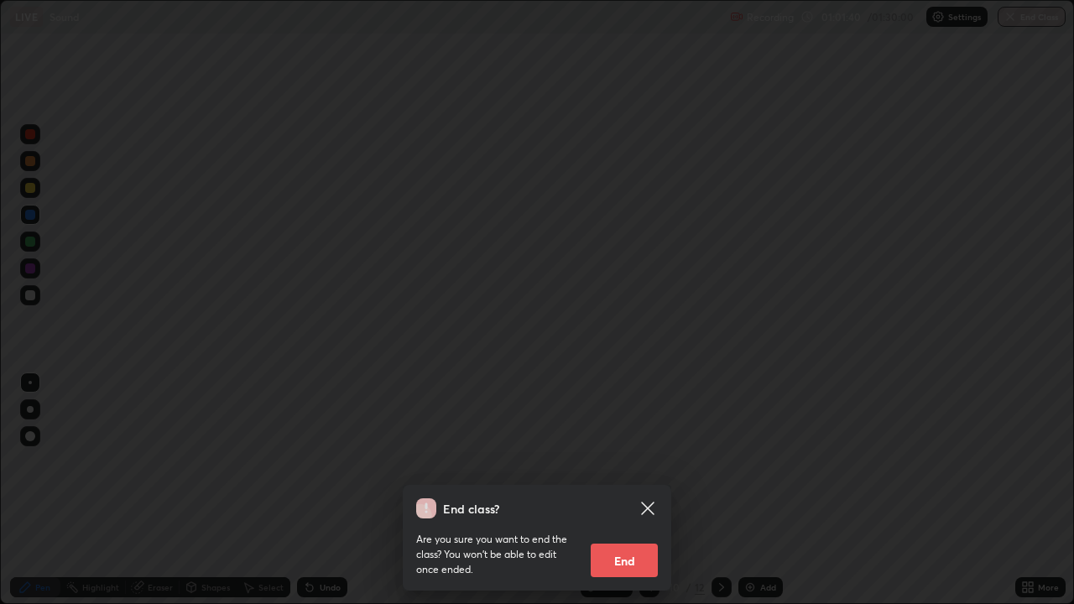
click at [598, 490] on button "End" at bounding box center [623, 561] width 67 height 34
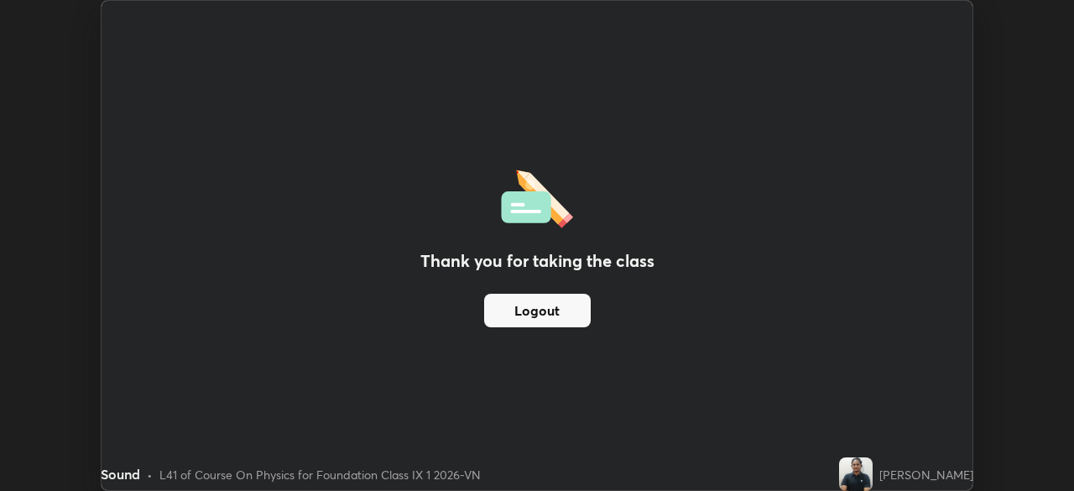
scroll to position [83385, 82802]
